Goal: Transaction & Acquisition: Register for event/course

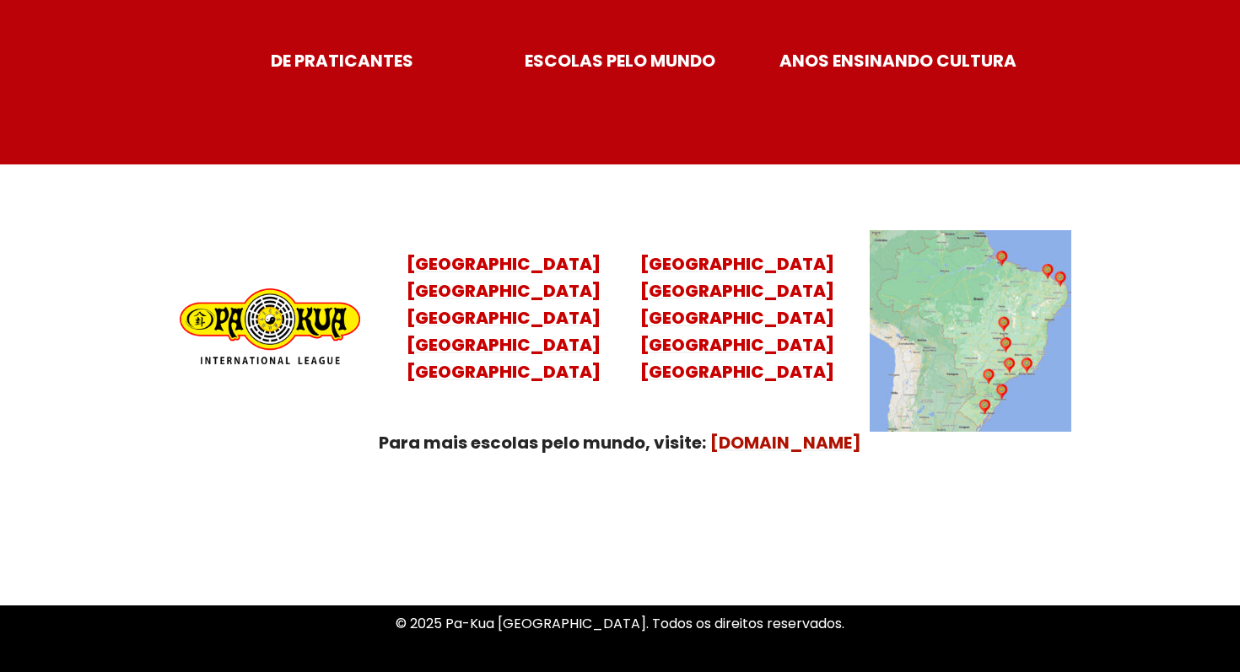
scroll to position [6685, 0]
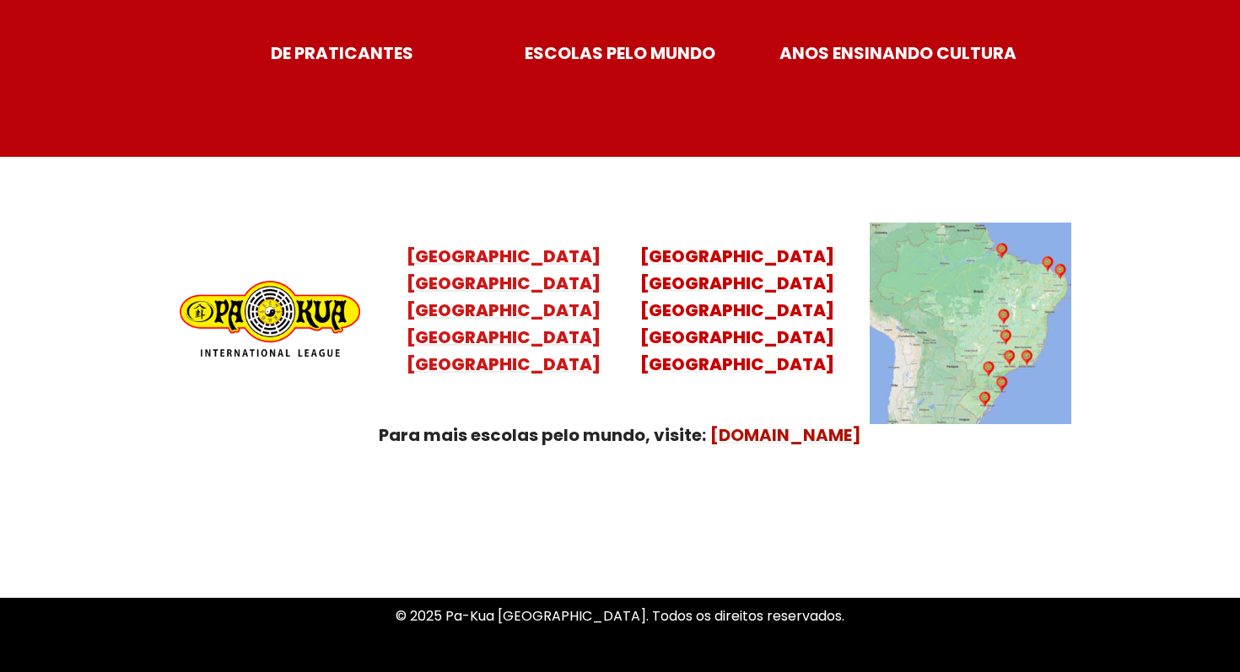
click at [507, 293] on mark "Santa Catarina Paraná São Paulo Rio de Janeiro" at bounding box center [504, 324] width 194 height 105
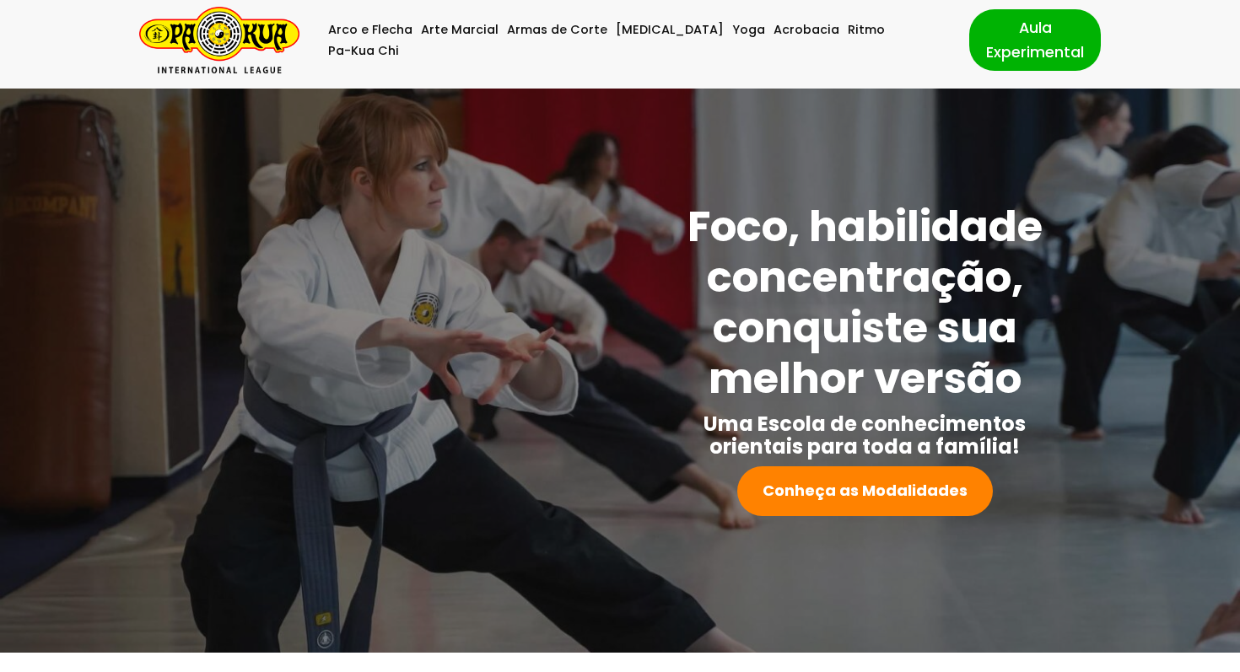
scroll to position [0, 0]
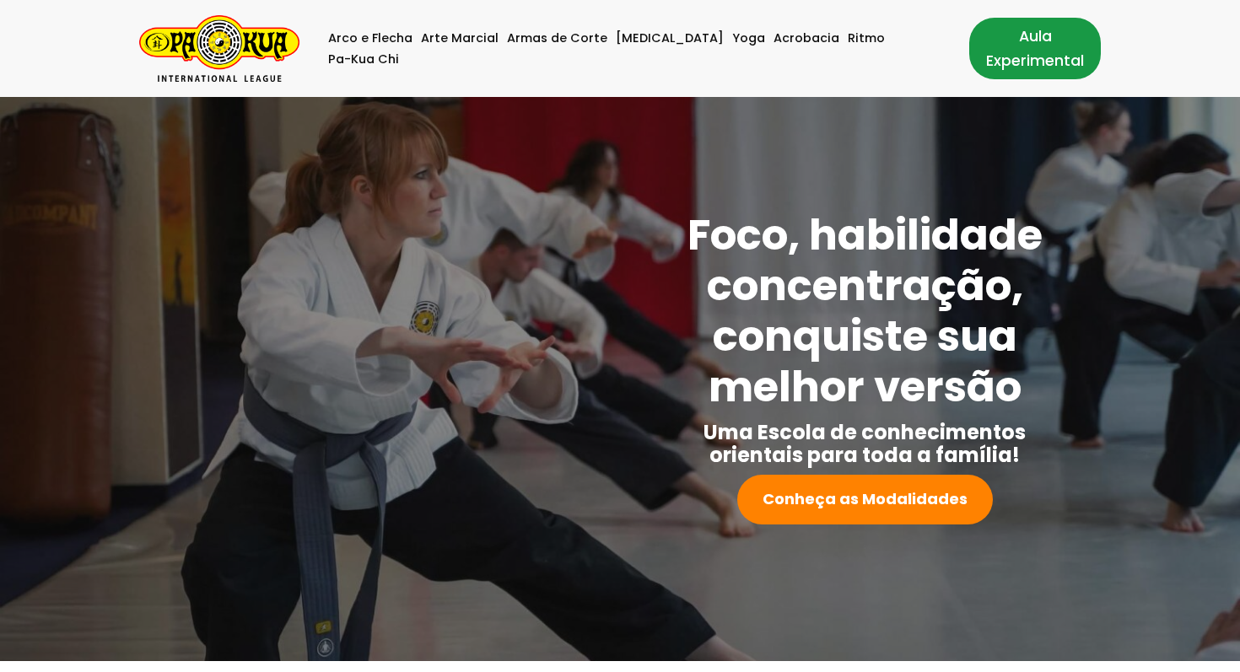
click at [1026, 46] on link "Aula Experimental" at bounding box center [1035, 48] width 132 height 61
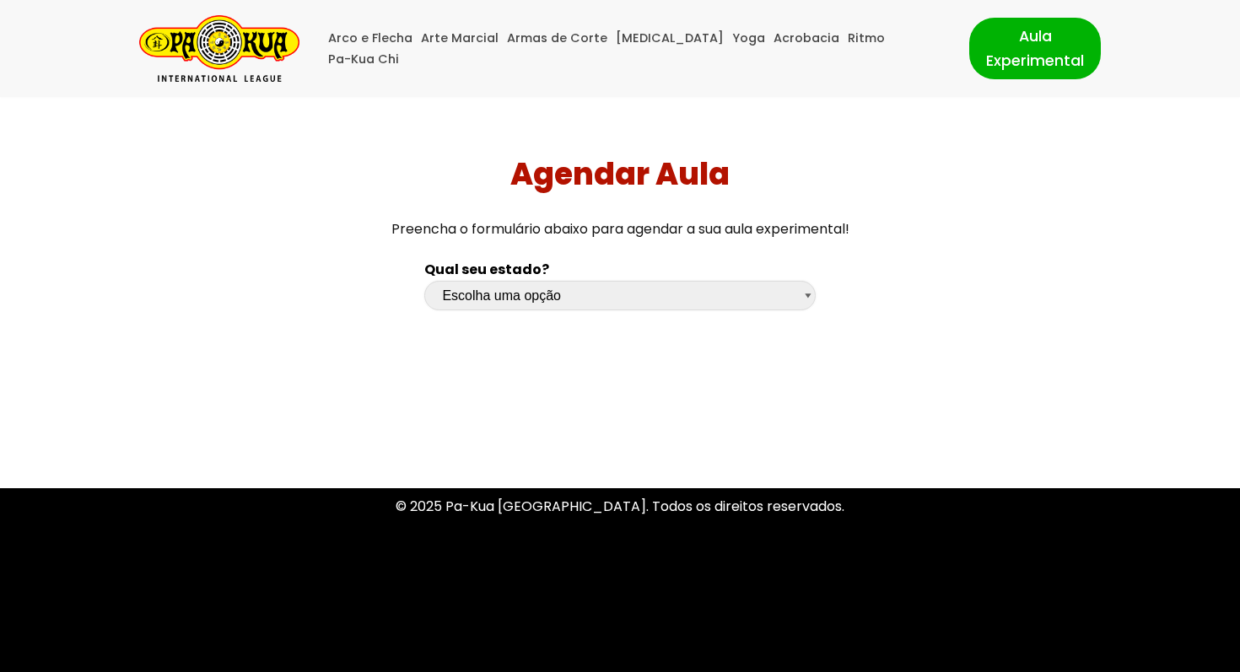
click at [808, 294] on select "Escolha uma opção [GEOGRAPHIC_DATA] [GEOGRAPHIC_DATA] [GEOGRAPHIC_DATA] [GEOGRA…" at bounding box center [619, 296] width 391 height 30
select select "pr"
click at [424, 281] on select "Escolha uma opção [GEOGRAPHIC_DATA] [GEOGRAPHIC_DATA] [GEOGRAPHIC_DATA] [GEOGRA…" at bounding box center [619, 296] width 391 height 30
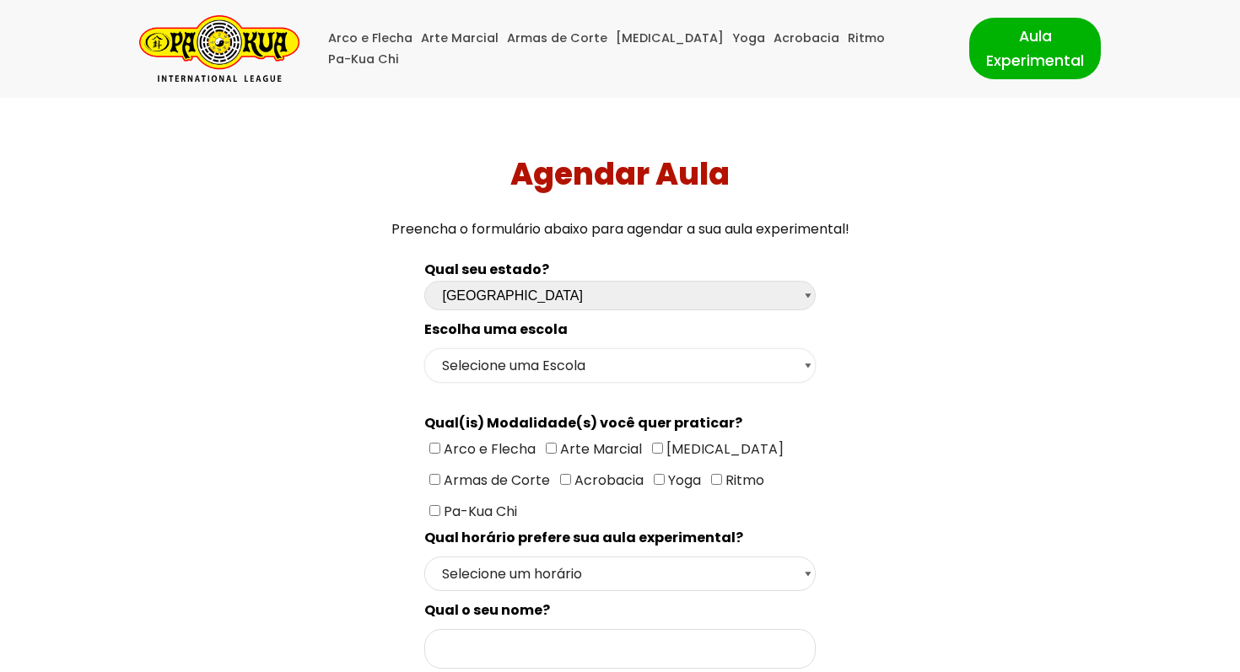
click at [806, 364] on select "Selecione uma Escola Curitiba - Escola Batel Curitiba - Escola Juvevê Fazenda […" at bounding box center [619, 365] width 391 height 35
select select "Curitiba - Escola Batel"
click at [424, 348] on select "Selecione uma Escola Curitiba - Escola Batel Curitiba - Escola Juvevê Fazenda […" at bounding box center [619, 365] width 391 height 35
